Goal: Obtain resource: Download file/media

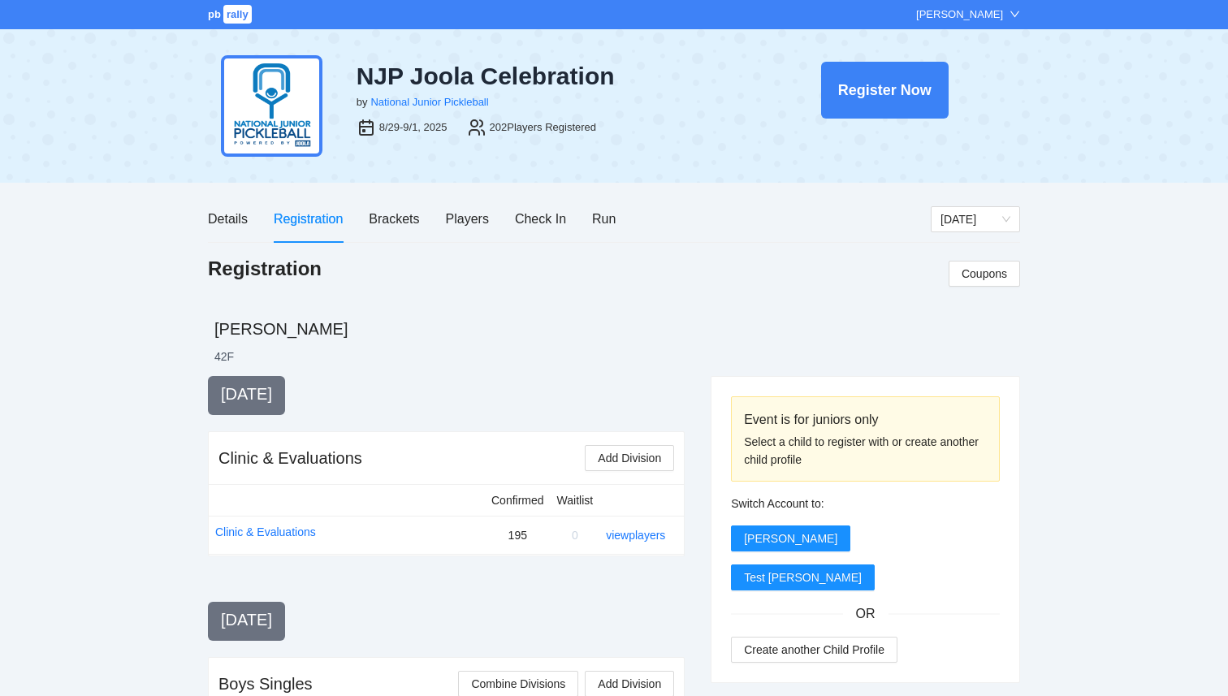
click at [231, 19] on span "rally" at bounding box center [237, 14] width 28 height 19
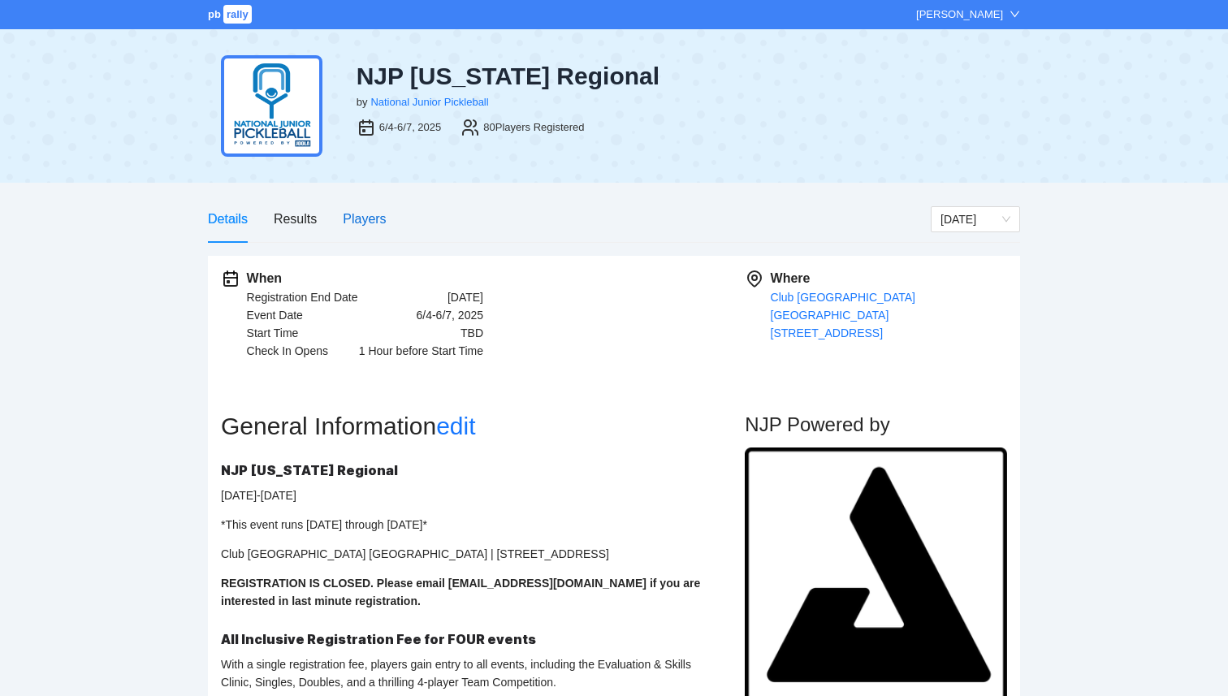
click at [370, 218] on div "Players" at bounding box center [364, 219] width 43 height 20
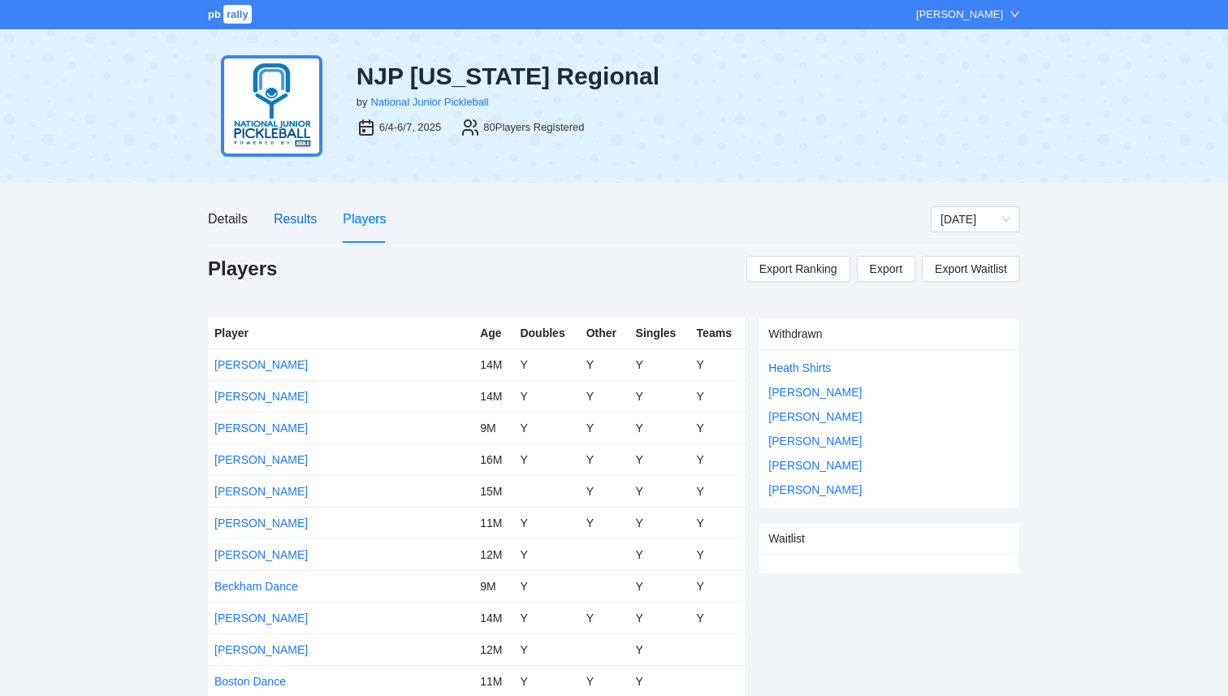
click at [308, 219] on div "Results" at bounding box center [295, 219] width 43 height 20
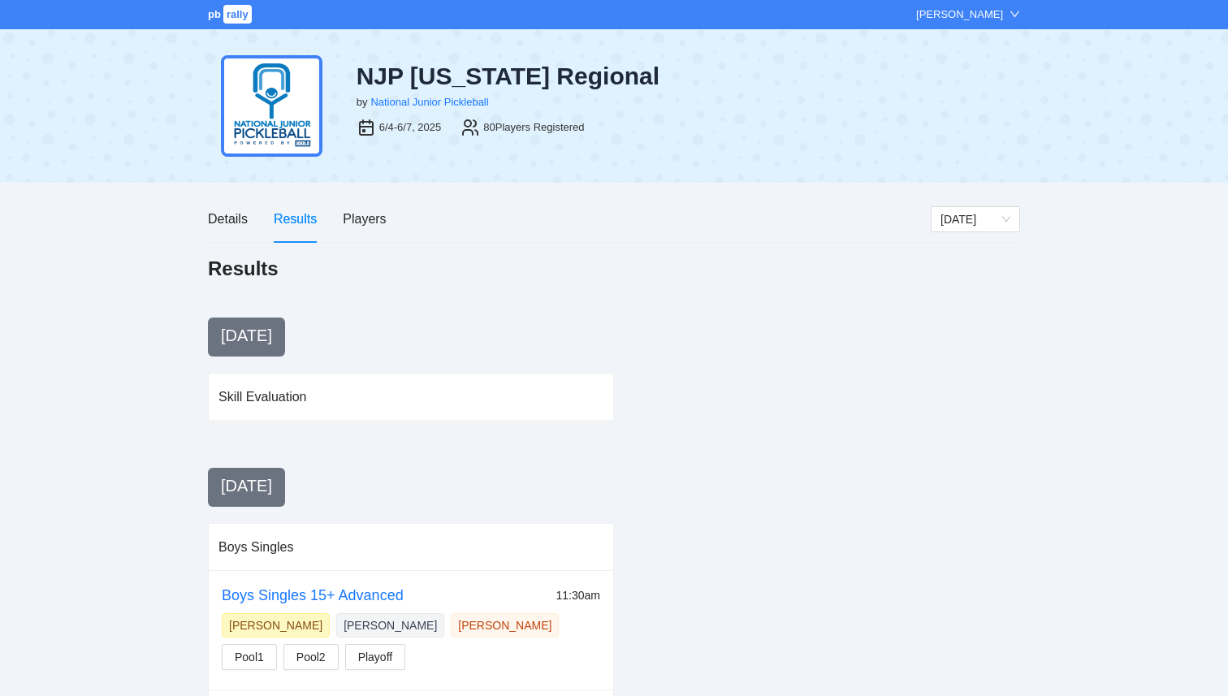
scroll to position [6, 0]
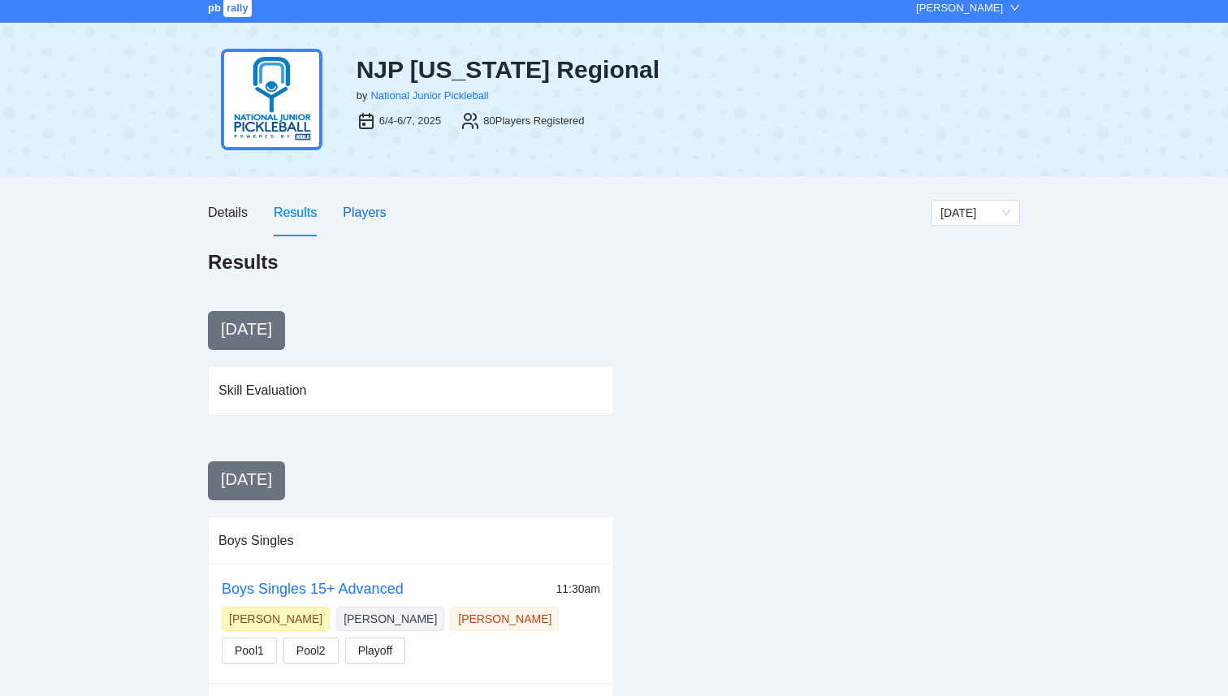
click at [358, 206] on div "Players" at bounding box center [364, 212] width 43 height 20
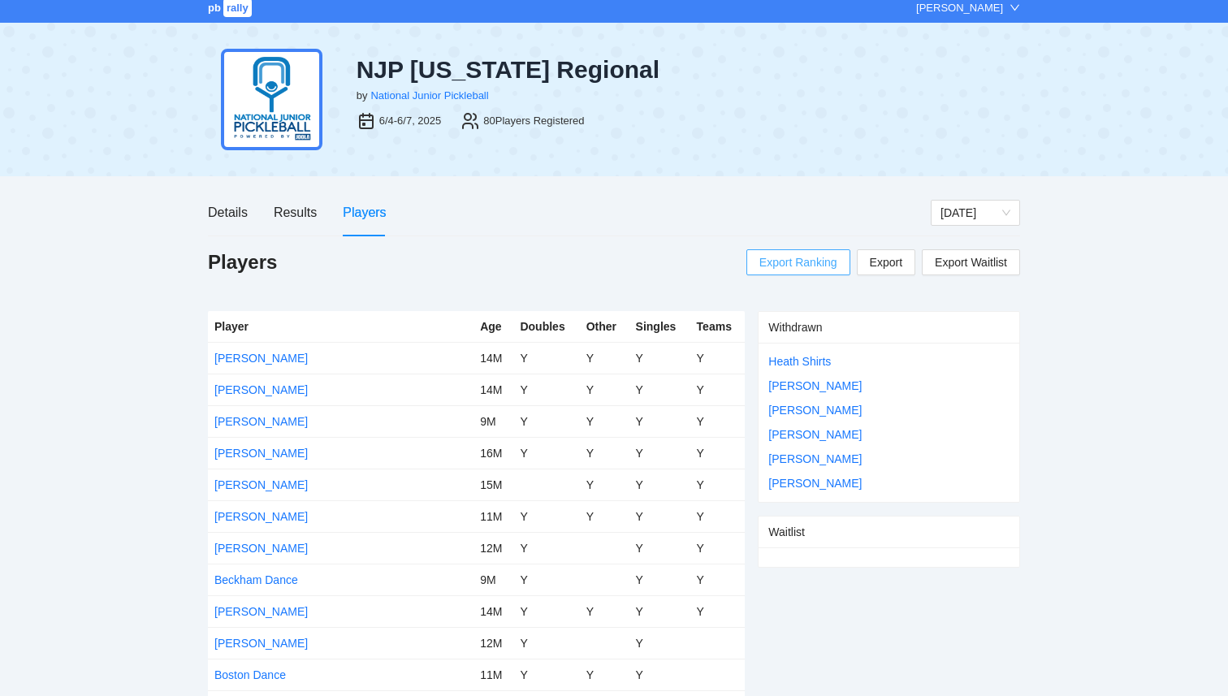
click at [793, 265] on span "Export Ranking" at bounding box center [798, 262] width 78 height 24
click at [895, 267] on span "Export" at bounding box center [886, 262] width 32 height 24
